Goal: Information Seeking & Learning: Learn about a topic

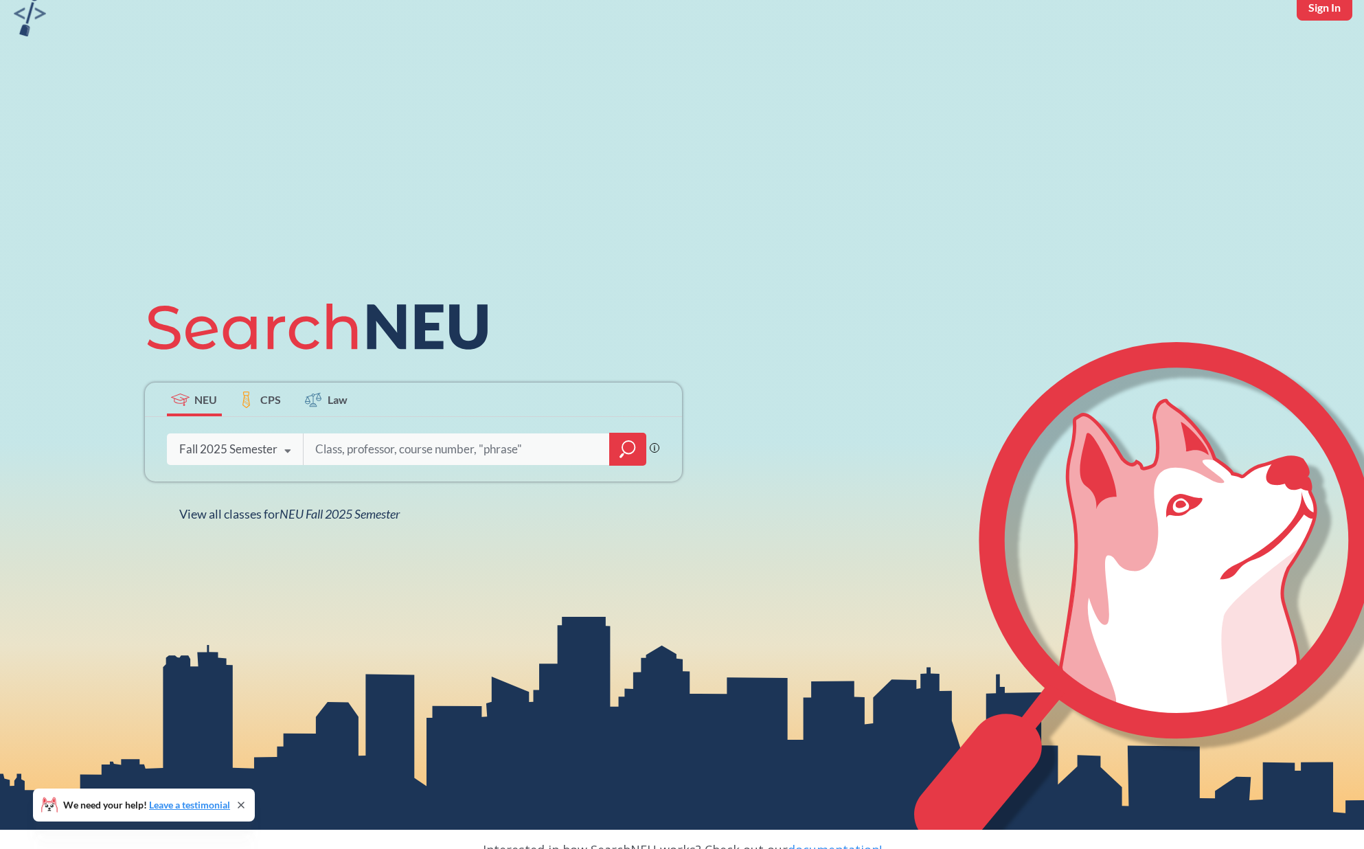
scroll to position [66, 0]
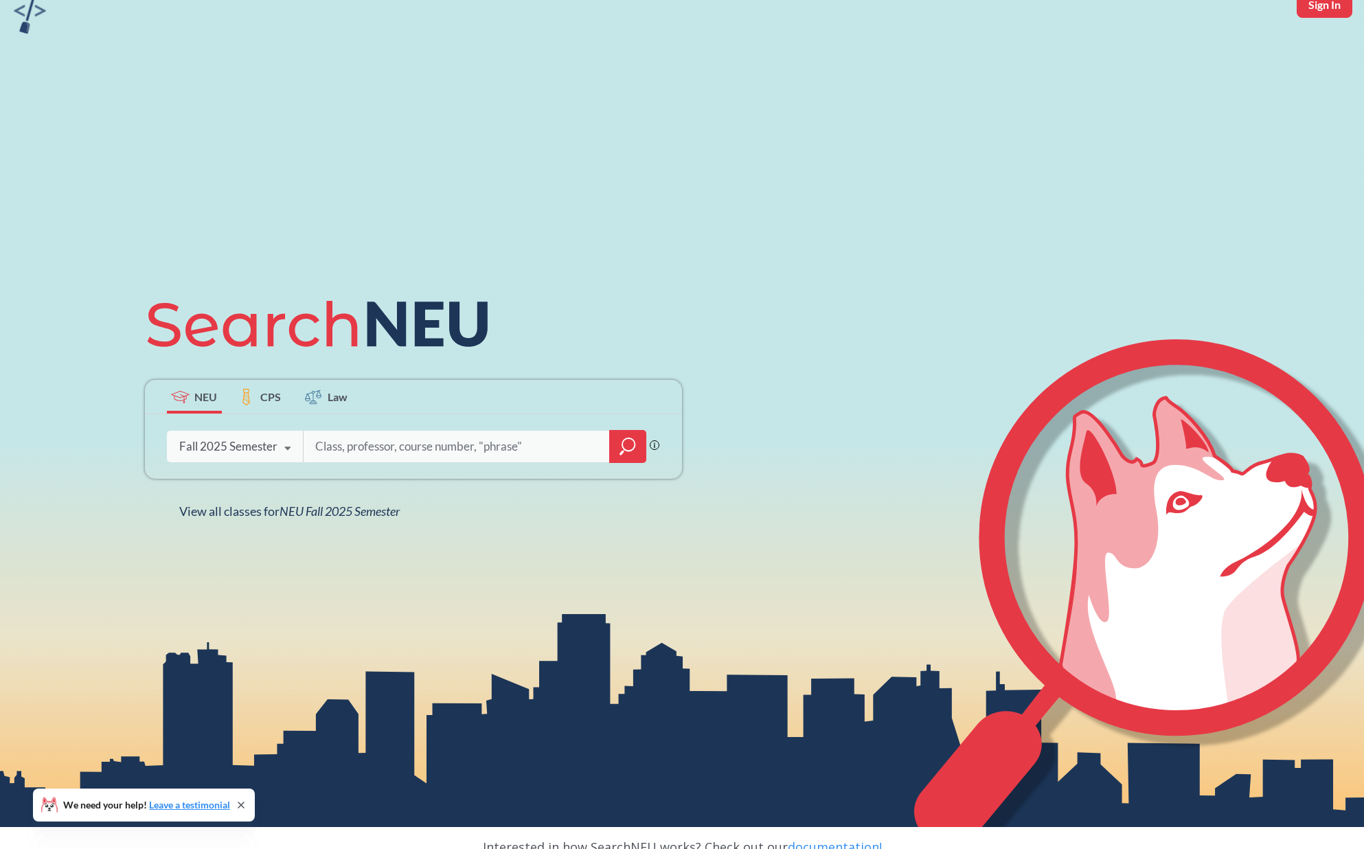
click at [457, 439] on input "search" at bounding box center [457, 446] width 286 height 29
type input "Capstone"
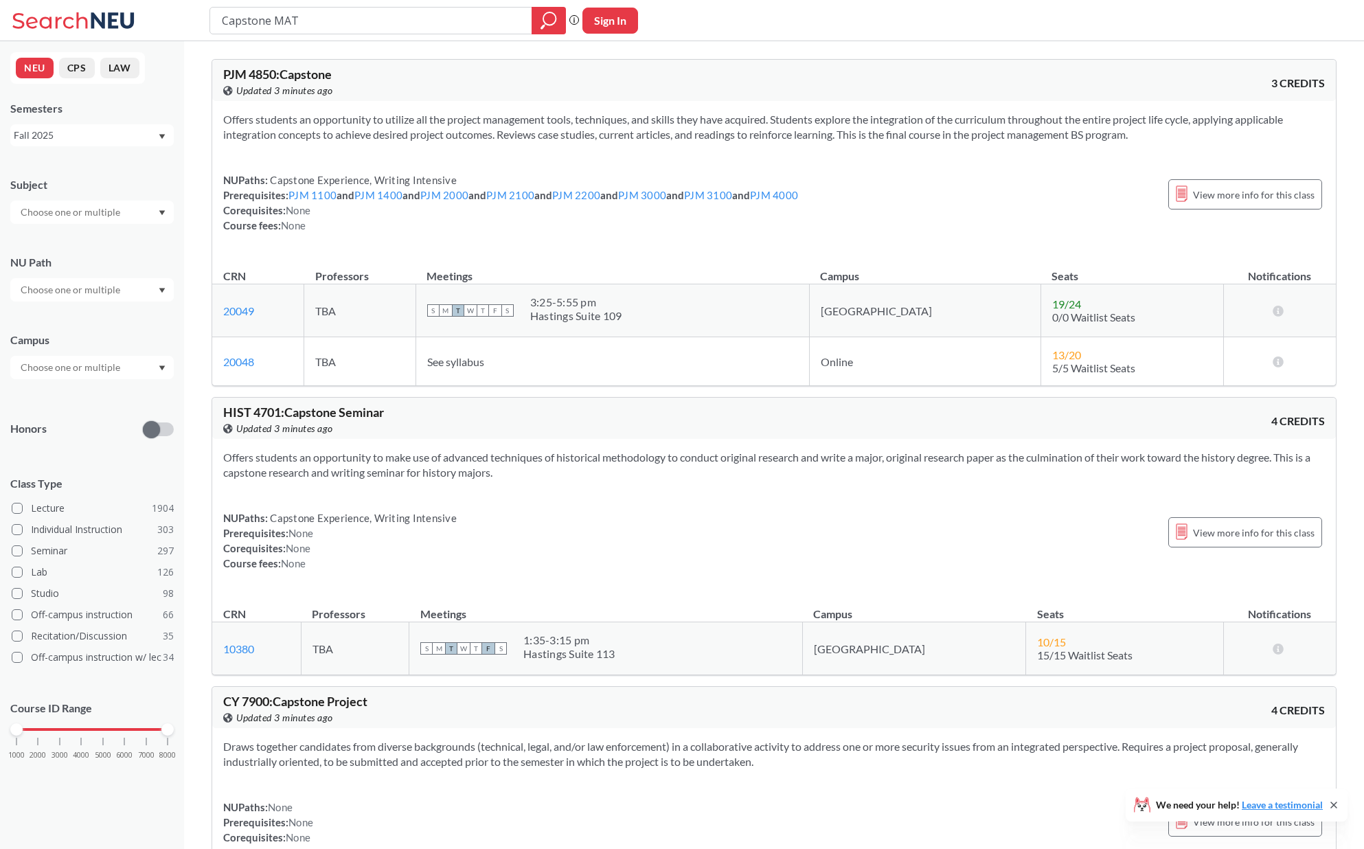
type input "Capstone MATH"
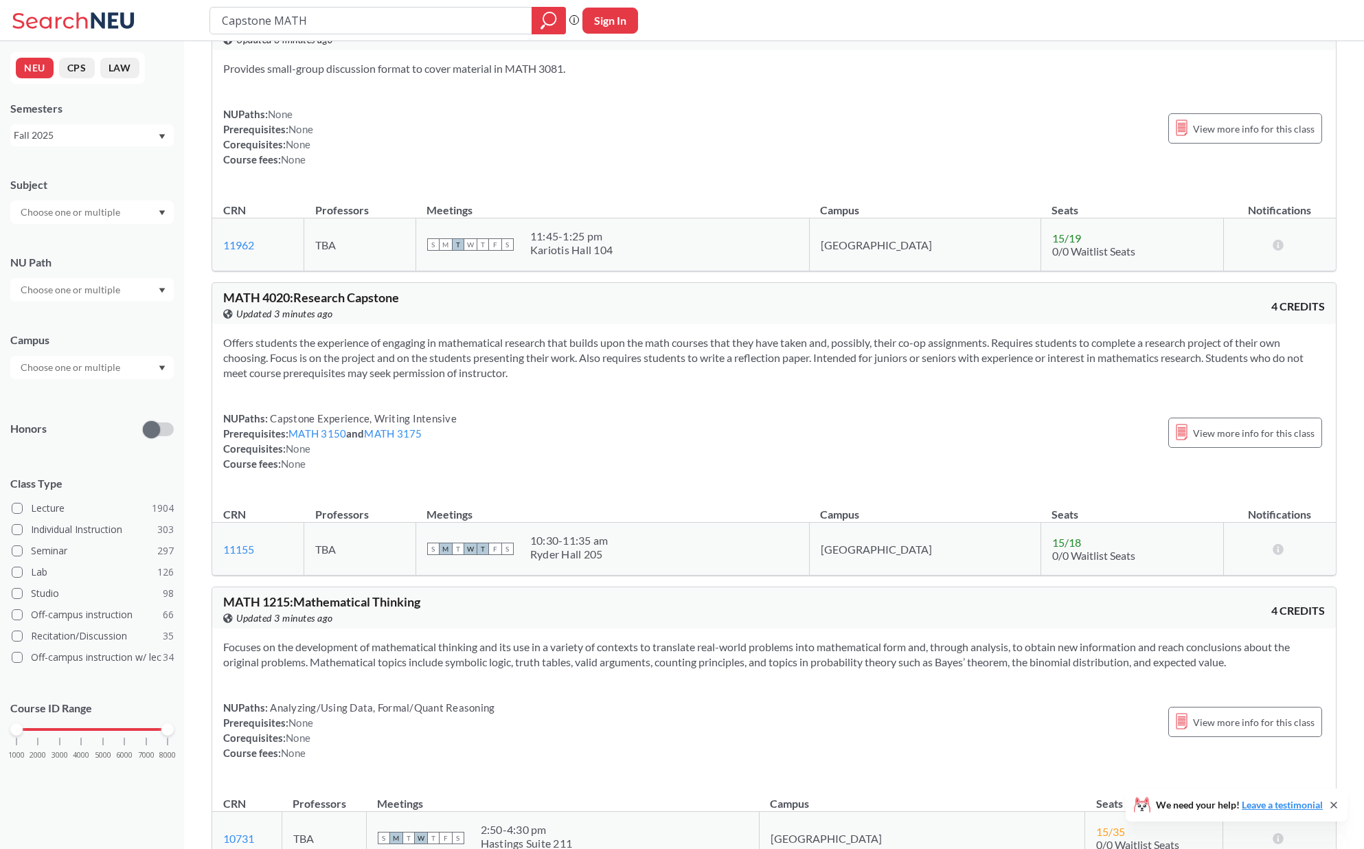
scroll to position [600, 0]
drag, startPoint x: 585, startPoint y: 545, endPoint x: 668, endPoint y: 546, distance: 83.1
click at [667, 547] on div "S M T W T F S 10:30 - 11:35 am [GEOGRAPHIC_DATA] 205" at bounding box center [612, 547] width 371 height 30
click at [783, 539] on div "S M T W T F S 10:30 - 11:35 am [GEOGRAPHIC_DATA] 205" at bounding box center [612, 547] width 371 height 30
